Goal: Information Seeking & Learning: Check status

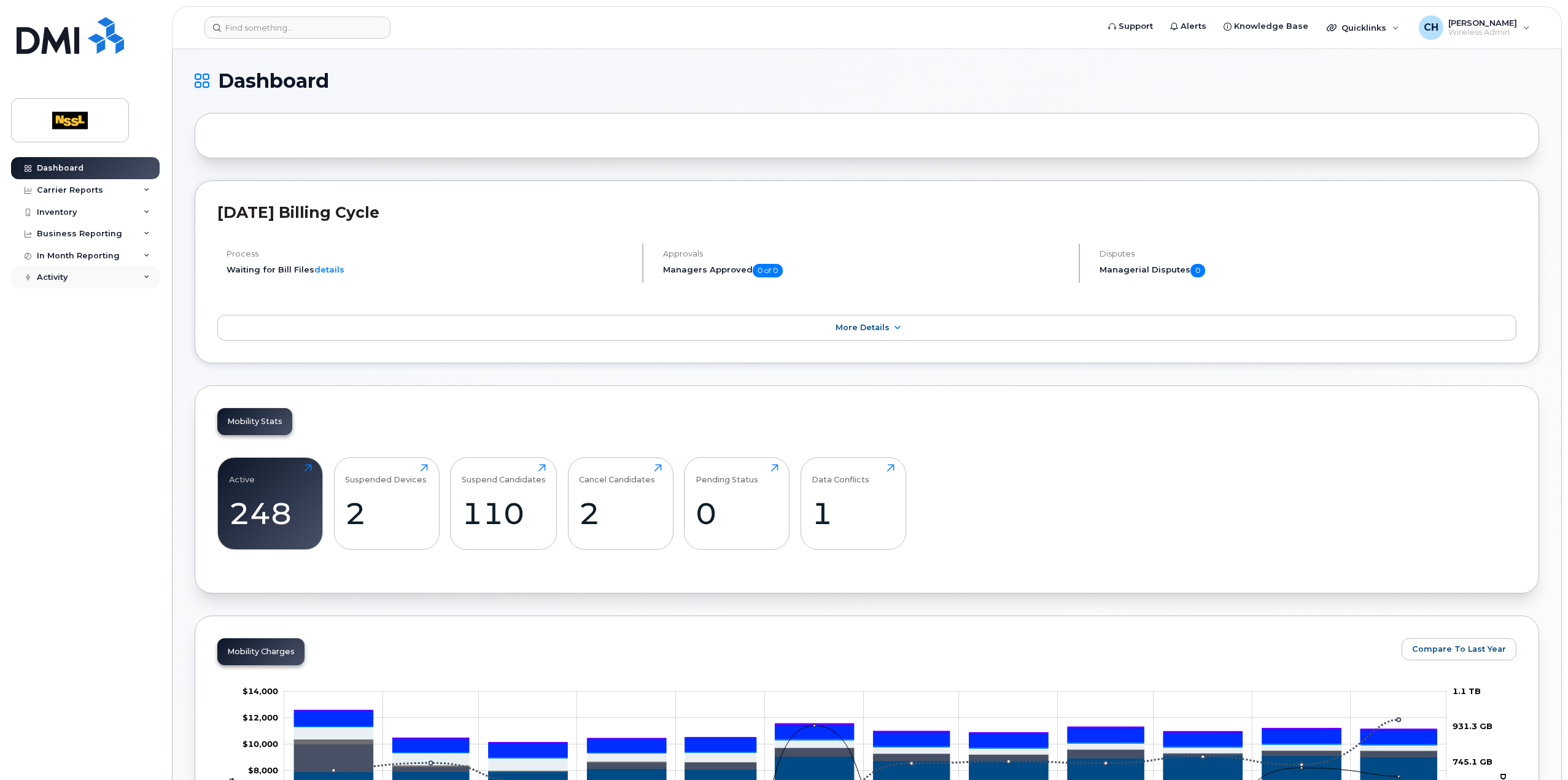
click at [71, 274] on div "Activity" at bounding box center [85, 277] width 149 height 22
click at [76, 254] on div "In Month Reporting" at bounding box center [79, 255] width 83 height 10
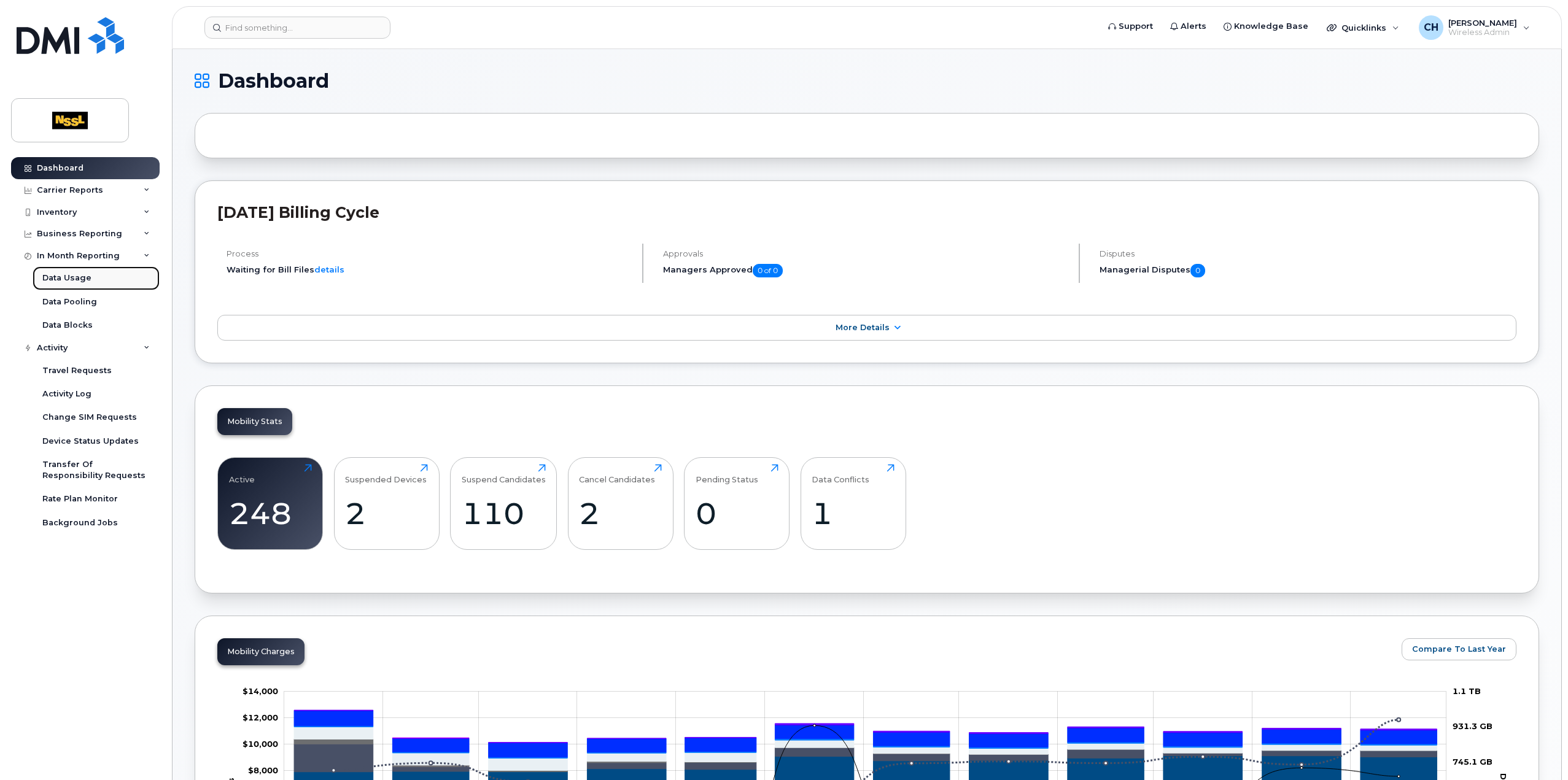
click at [65, 278] on div "Data Usage" at bounding box center [66, 278] width 49 height 11
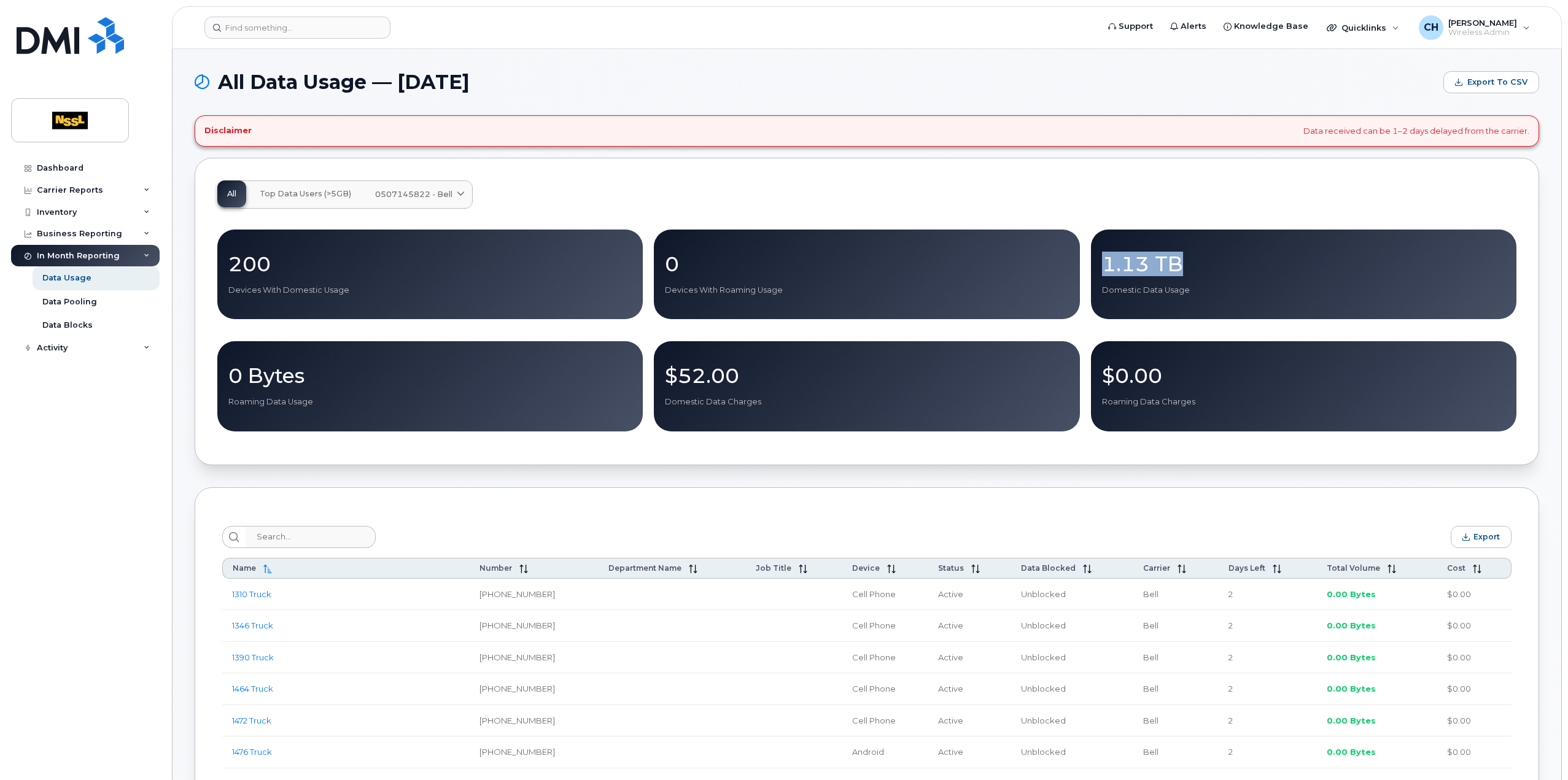
drag, startPoint x: 1215, startPoint y: 262, endPoint x: 1103, endPoint y: 270, distance: 112.3
click at [1103, 270] on p "1.13 TB" at bounding box center [1304, 264] width 403 height 22
click at [1203, 273] on p "1.13 TB" at bounding box center [1304, 264] width 403 height 22
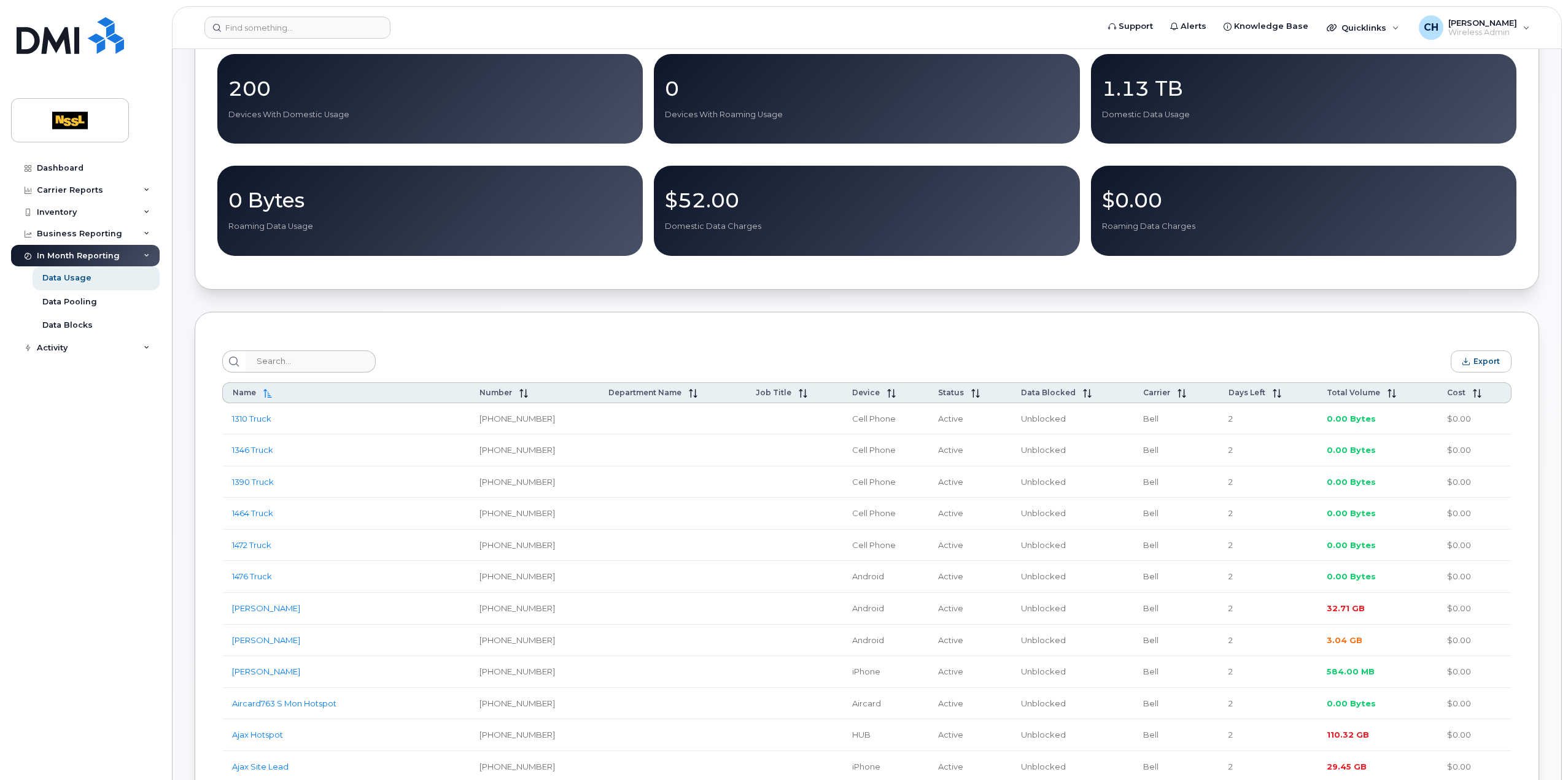
scroll to position [184, 0]
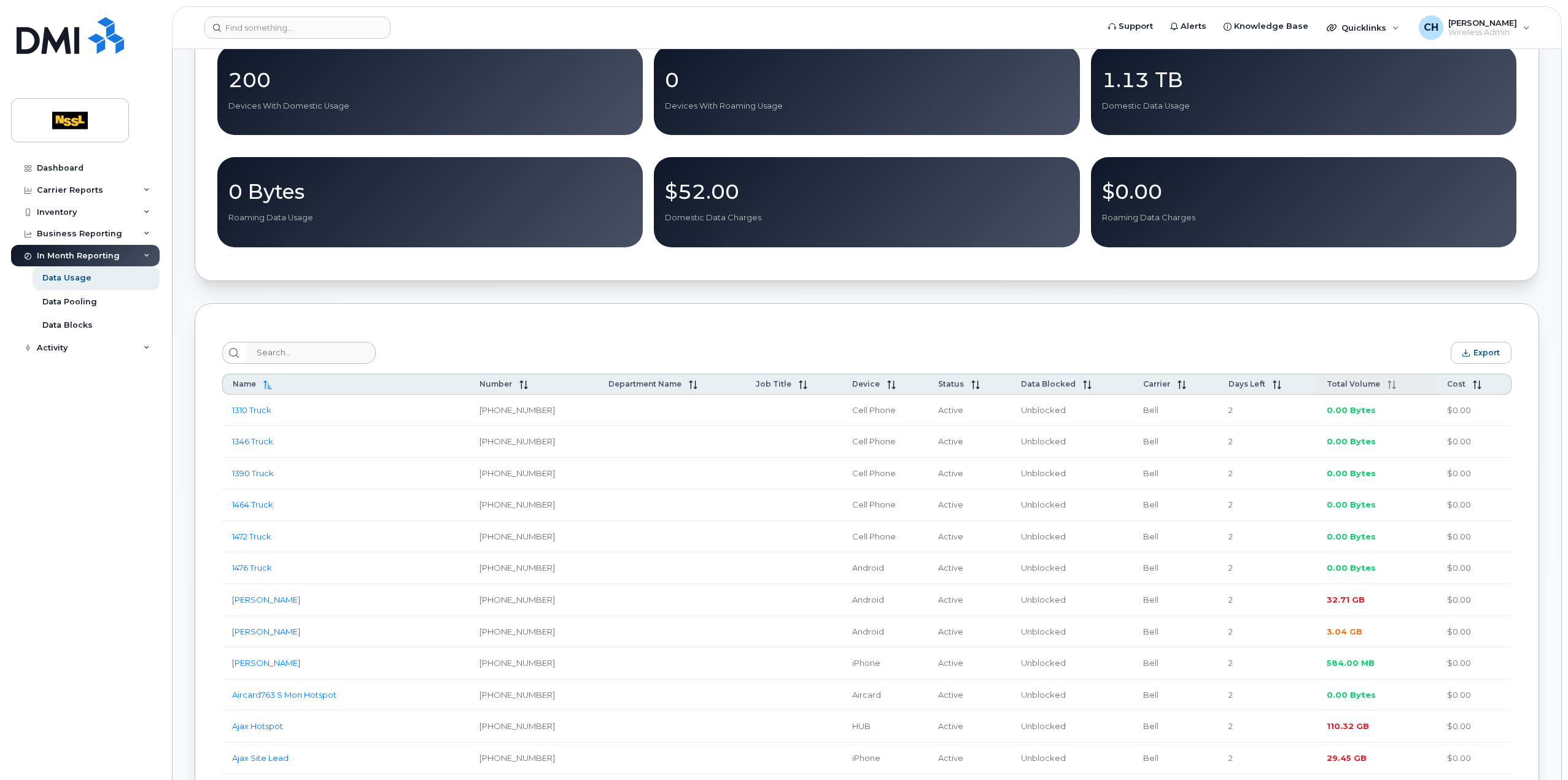
click at [1353, 379] on th "Total Volume" at bounding box center [1378, 384] width 121 height 21
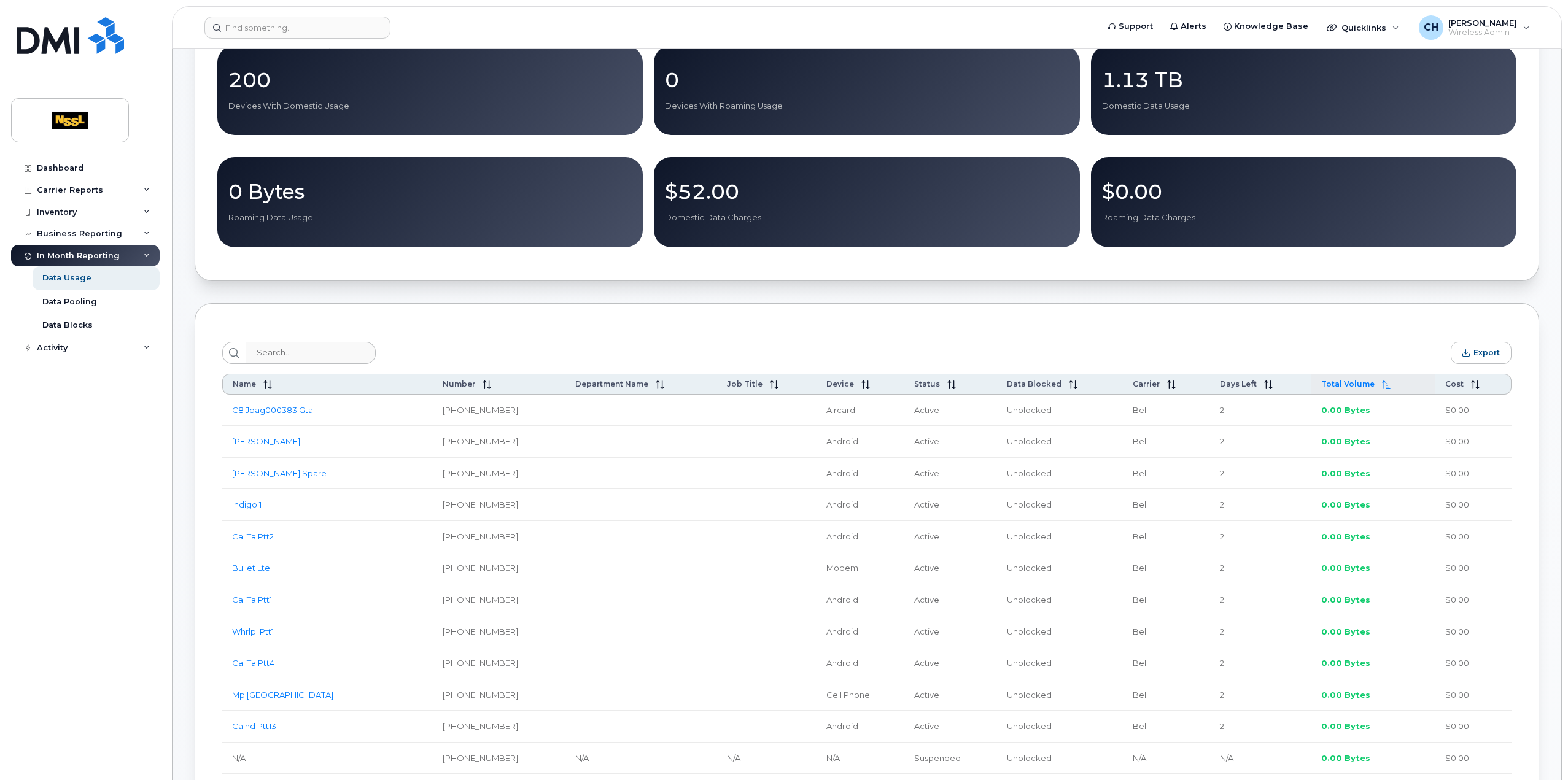
click at [1358, 384] on span "Total Volume" at bounding box center [1347, 384] width 54 height 9
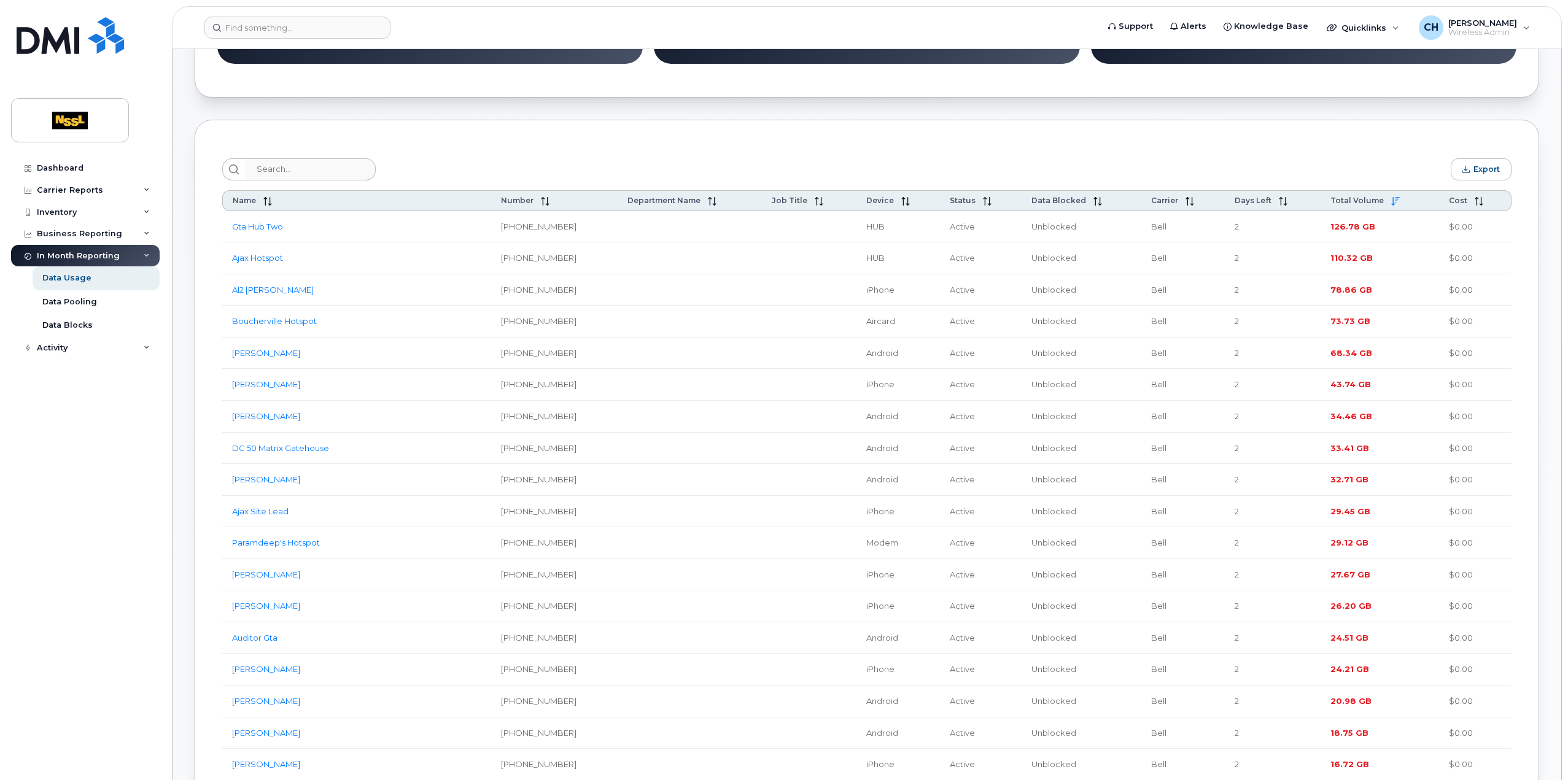
scroll to position [307, 0]
